Goal: Communication & Community: Answer question/provide support

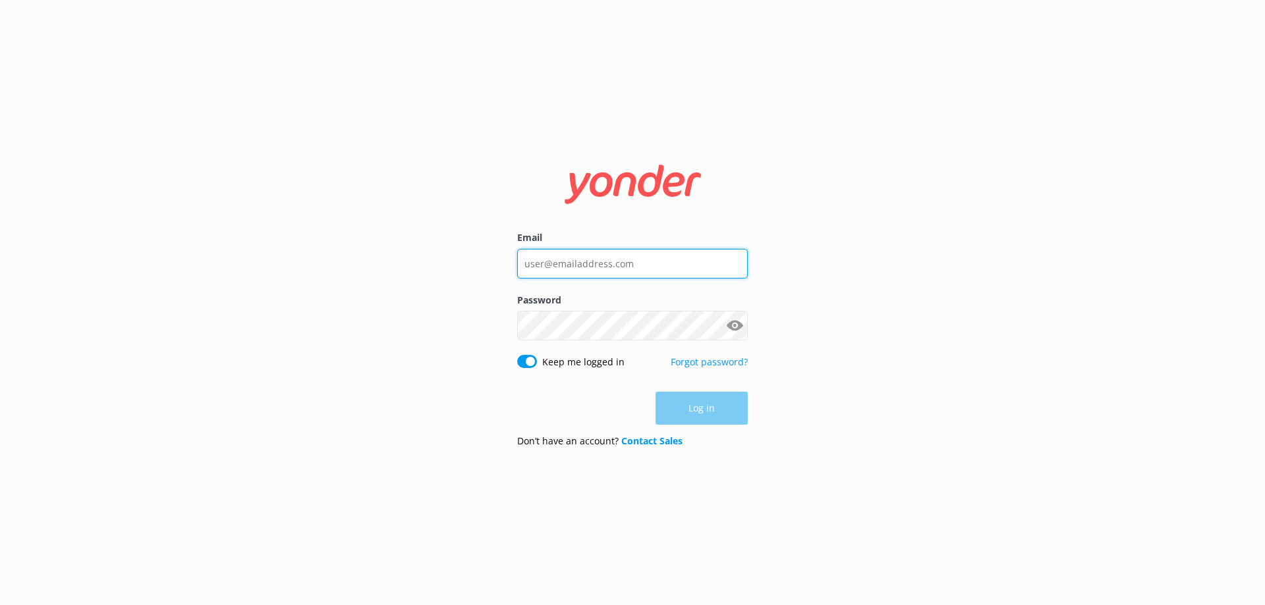
type input "[EMAIL_ADDRESS][DOMAIN_NAME]"
click at [707, 418] on div "Log in" at bounding box center [632, 408] width 231 height 33
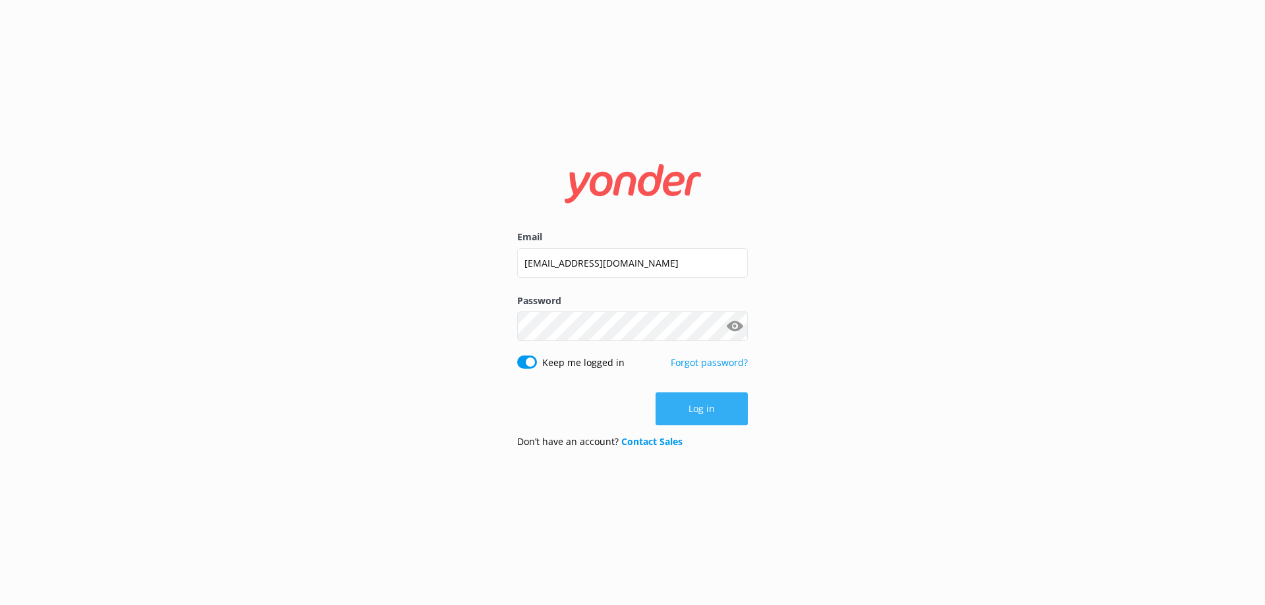
click at [706, 417] on button "Log in" at bounding box center [701, 409] width 92 height 33
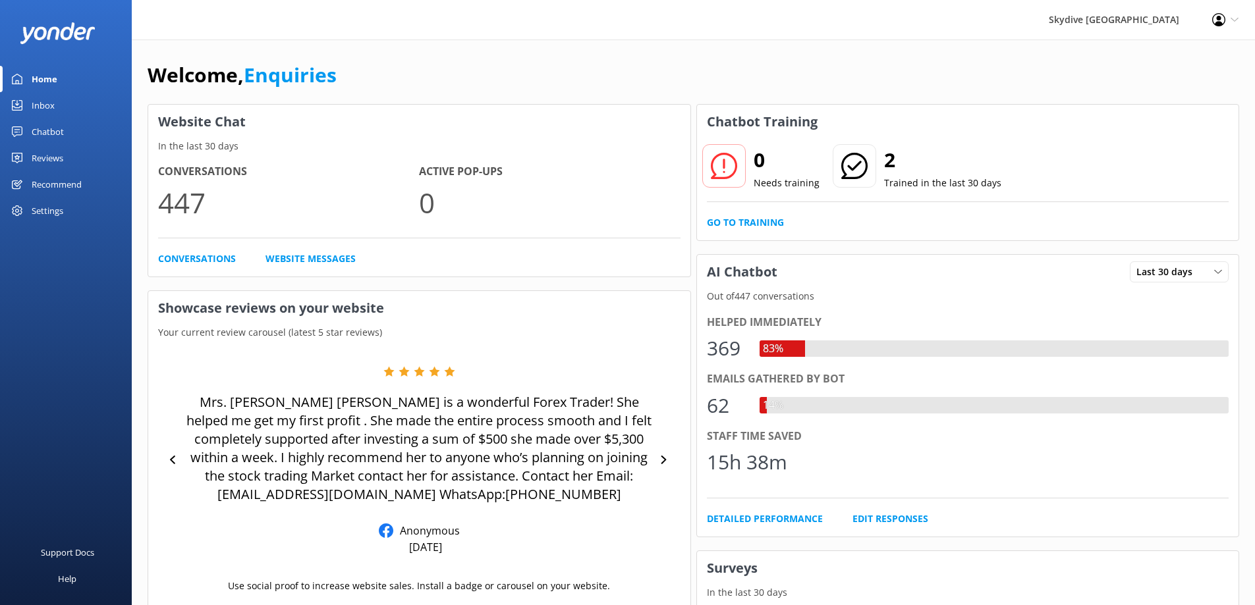
click at [51, 106] on div "Inbox" at bounding box center [43, 105] width 23 height 26
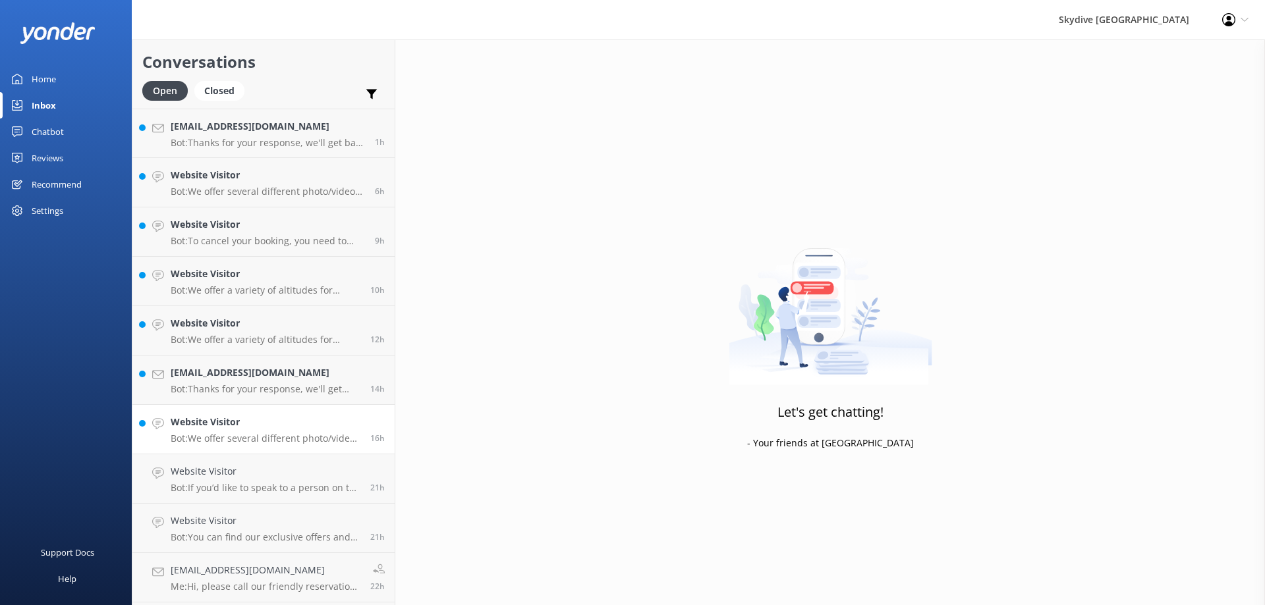
click at [272, 435] on p "Bot: We offer several different photo/video packages! The Dedicated/Ultimate pa…" at bounding box center [266, 439] width 190 height 12
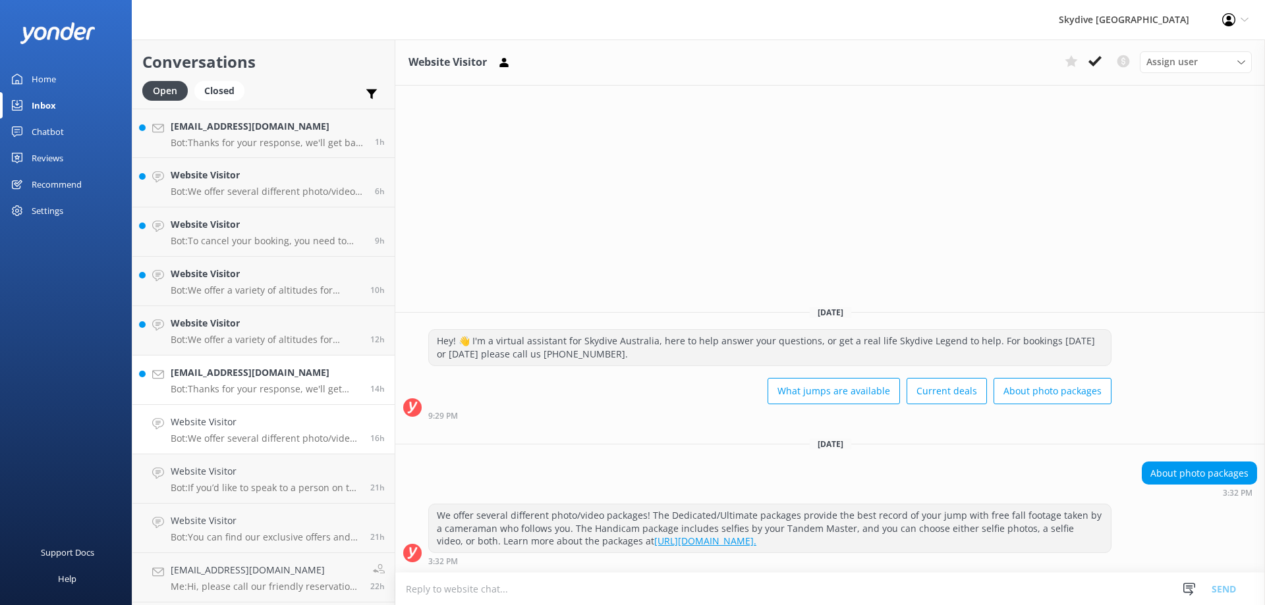
click at [266, 387] on p "Bot: Thanks for your response, we'll get back to you as soon as we can during o…" at bounding box center [266, 389] width 190 height 12
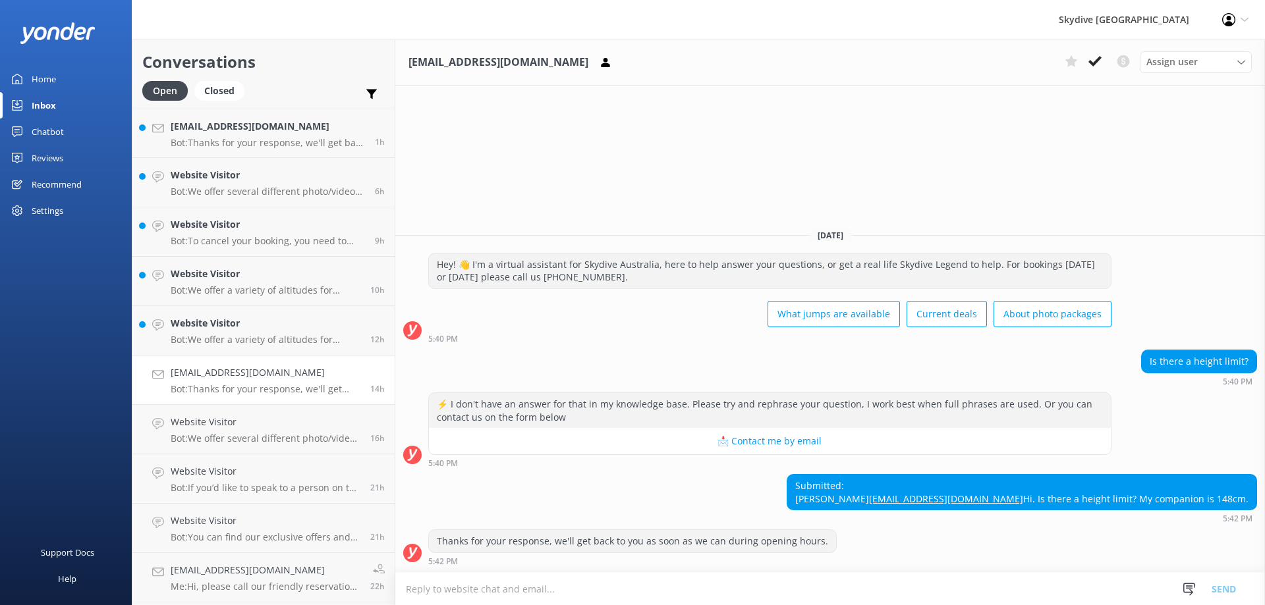
click at [564, 592] on textarea at bounding box center [829, 589] width 869 height 32
click at [449, 593] on textarea at bounding box center [829, 589] width 869 height 32
type textarea "Hey there is no height limit!"
click at [1234, 594] on button "Send" at bounding box center [1223, 588] width 49 height 33
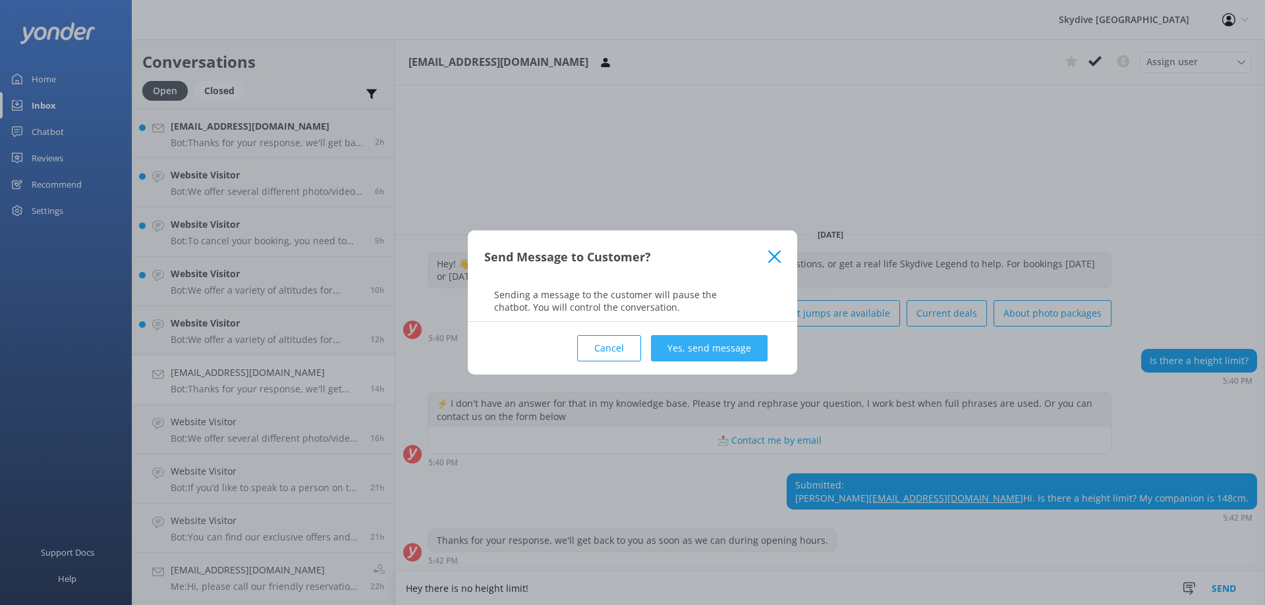
click at [684, 346] on button "Yes, send message" at bounding box center [709, 348] width 117 height 26
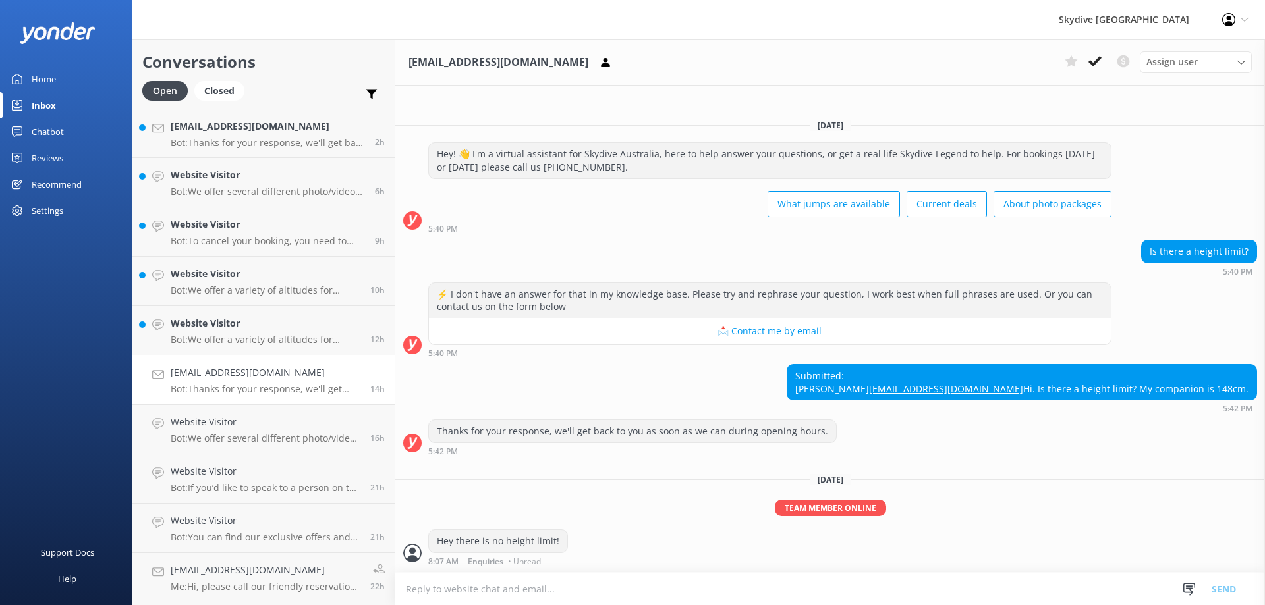
scroll to position [3, 0]
click at [265, 339] on p "Bot: We offer a variety of altitudes for skydiving, with all dropzones providin…" at bounding box center [266, 340] width 190 height 12
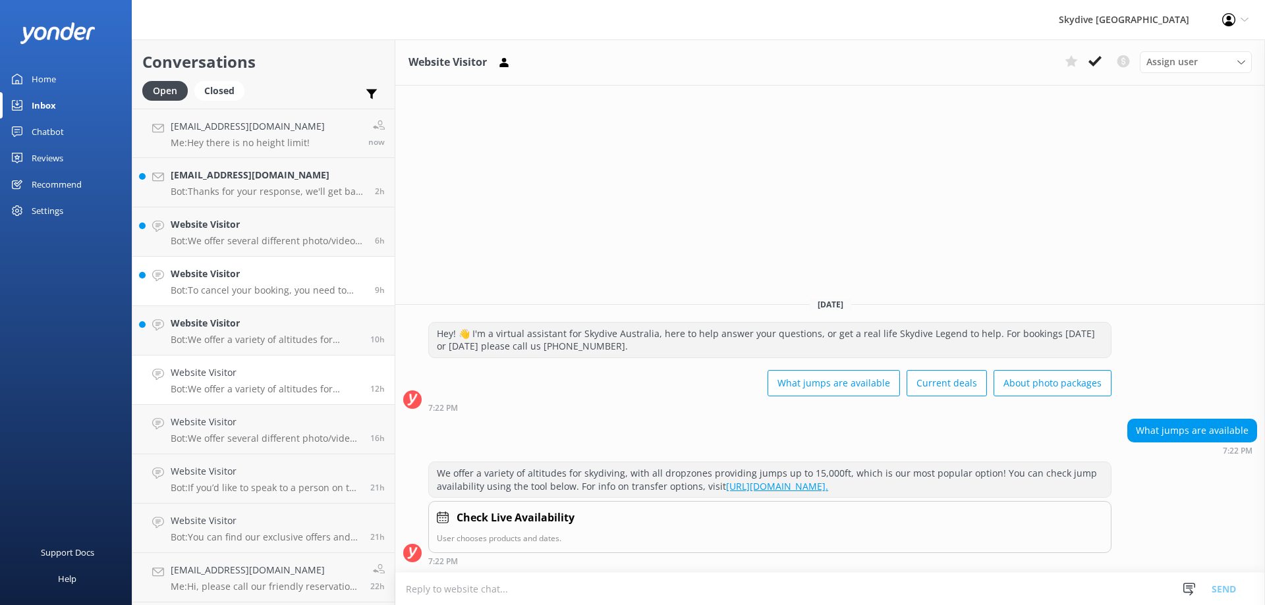
click at [233, 290] on p "Bot: To cancel your booking, you need to provide notice by email to SA Reservat…" at bounding box center [268, 291] width 194 height 12
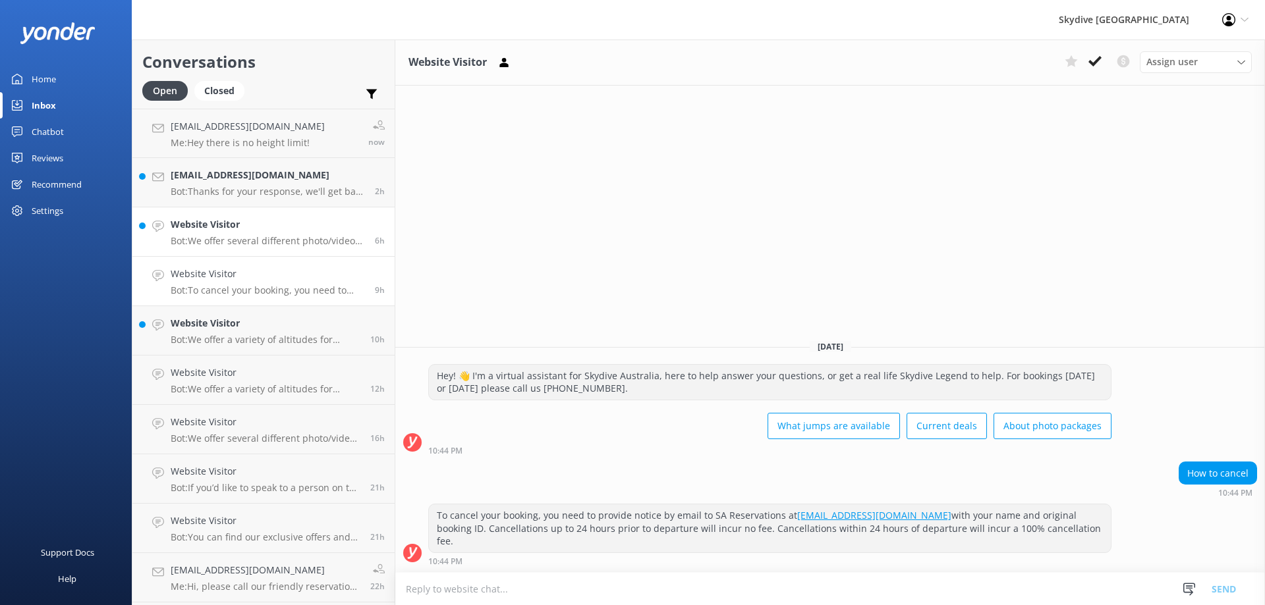
click at [236, 237] on p "Bot: We offer several different photo/video packages! The Dedicated/Ultimate pa…" at bounding box center [268, 241] width 194 height 12
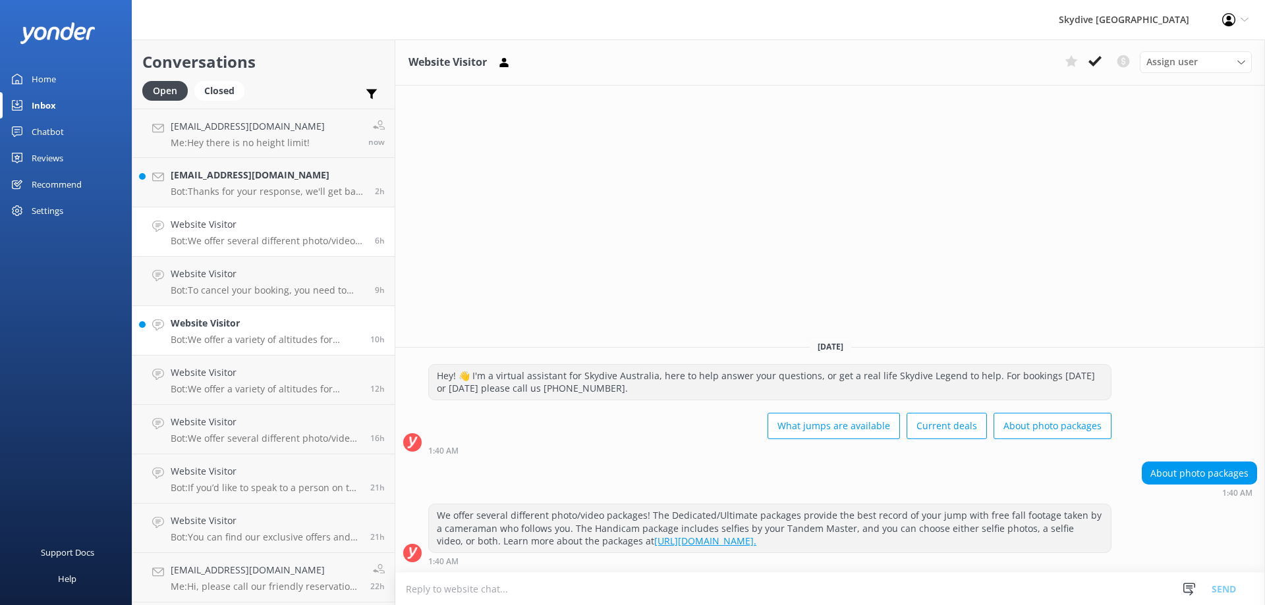
click at [258, 341] on p "Bot: We offer a variety of altitudes for skydiving, with all dropzones providin…" at bounding box center [266, 340] width 190 height 12
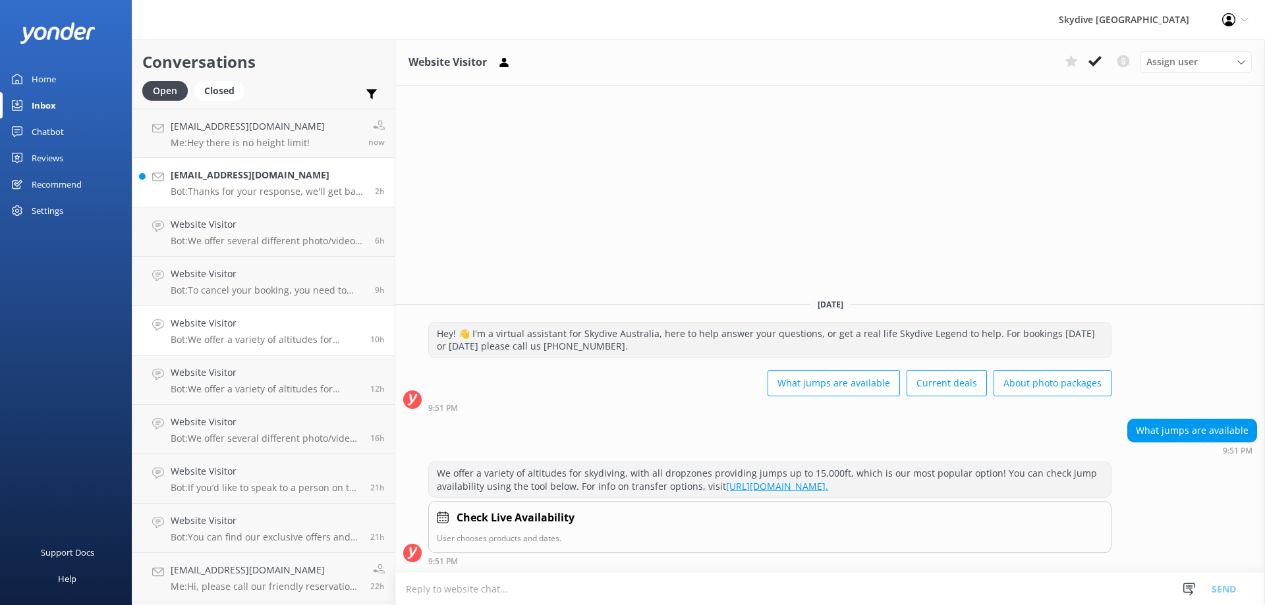
click at [275, 182] on h4 "[EMAIL_ADDRESS][DOMAIN_NAME]" at bounding box center [268, 175] width 194 height 14
